Goal: Task Accomplishment & Management: Use online tool/utility

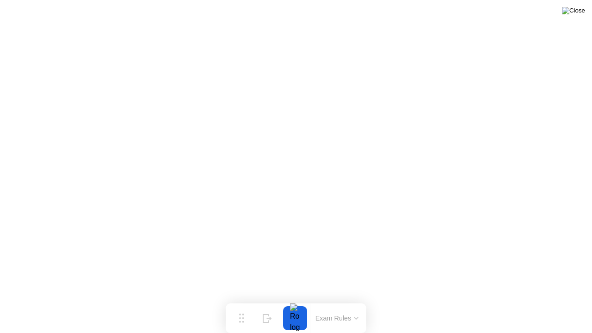
click at [580, 11] on img at bounding box center [573, 10] width 23 height 7
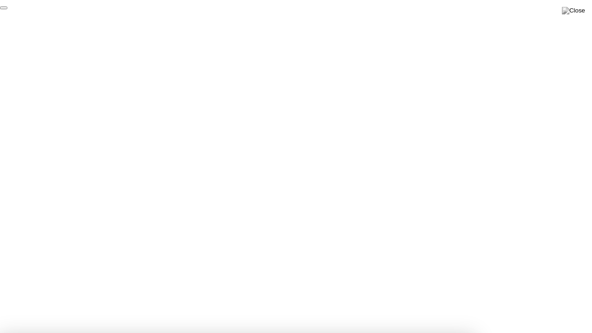
click div "End Proctoring Session"
